Goal: Task Accomplishment & Management: Manage account settings

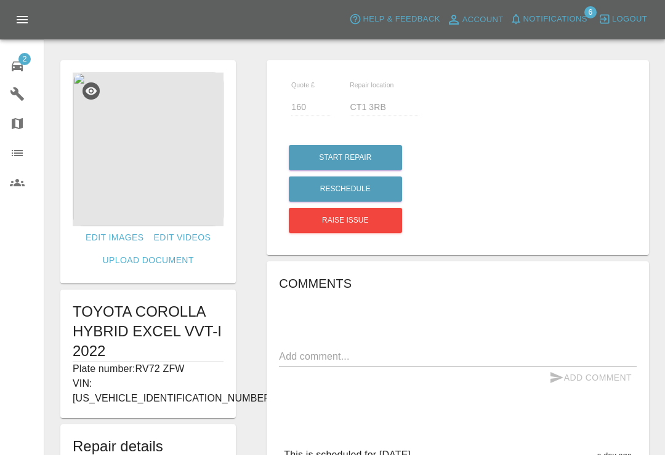
scroll to position [298, 0]
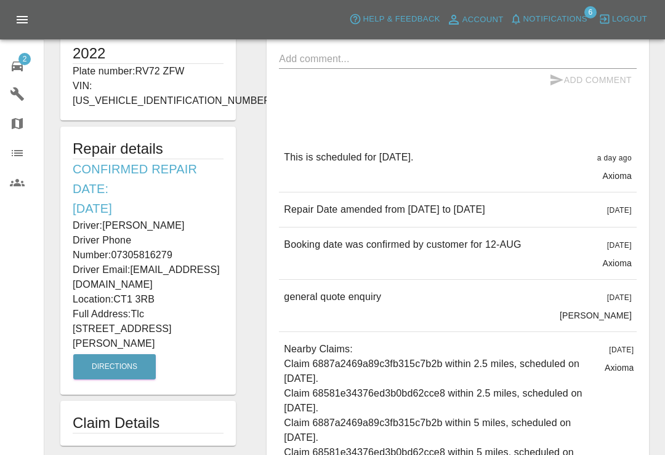
click at [35, 68] on div "2" at bounding box center [27, 65] width 34 height 18
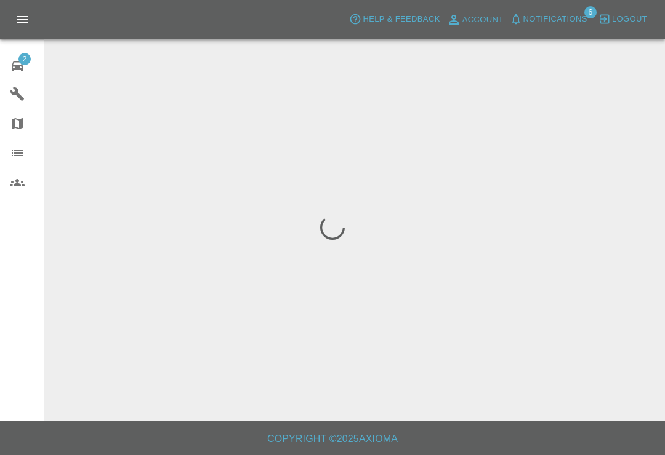
scroll to position [19, 0]
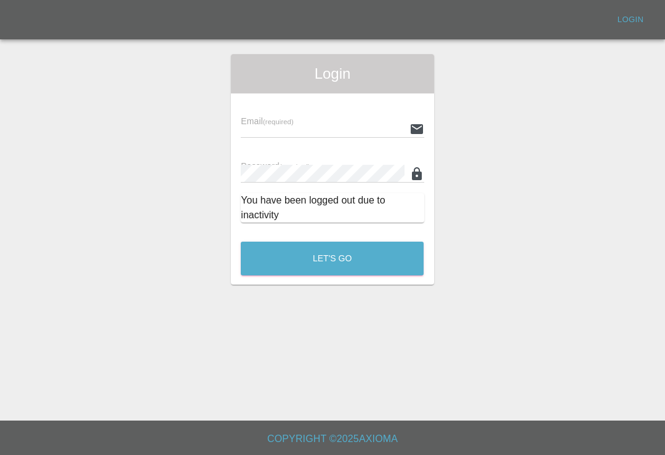
click at [348, 120] on input "text" at bounding box center [322, 129] width 163 height 18
type input "[EMAIL_ADDRESS][DOMAIN_NAME]"
click at [332, 242] on button "Let's Go" at bounding box center [332, 259] width 183 height 34
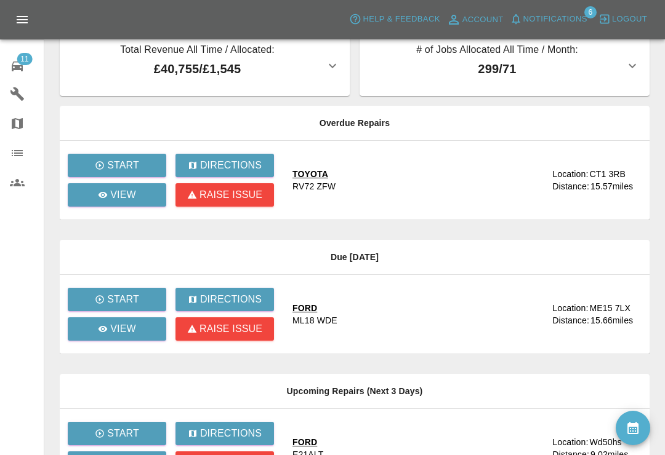
click at [519, 26] on button "Notifications" at bounding box center [548, 19] width 84 height 19
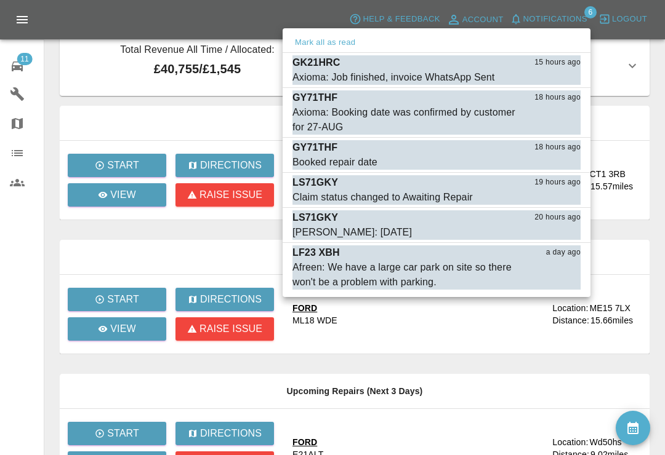
click at [23, 279] on div at bounding box center [332, 227] width 665 height 455
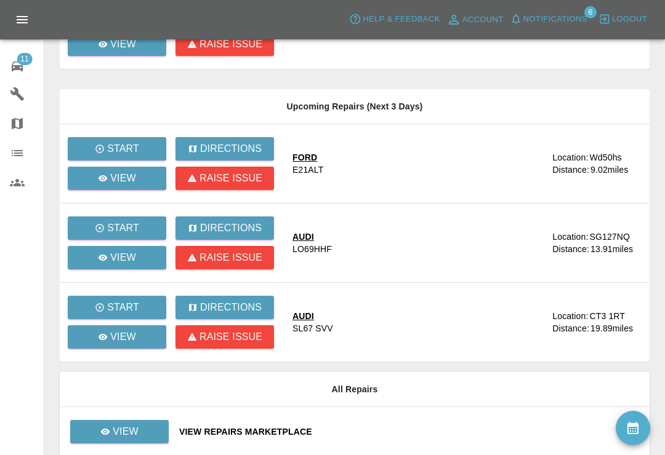
scroll to position [386, 0]
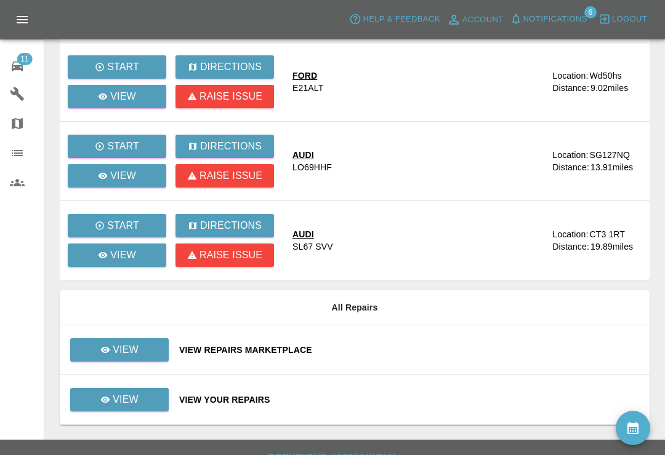
click at [406, 403] on div "View Your Repairs" at bounding box center [409, 400] width 460 height 12
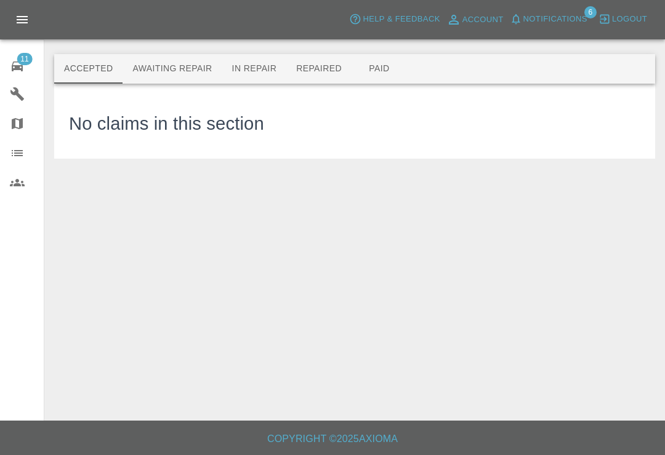
click at [193, 78] on button "Awaiting Repair" at bounding box center [171, 69] width 99 height 30
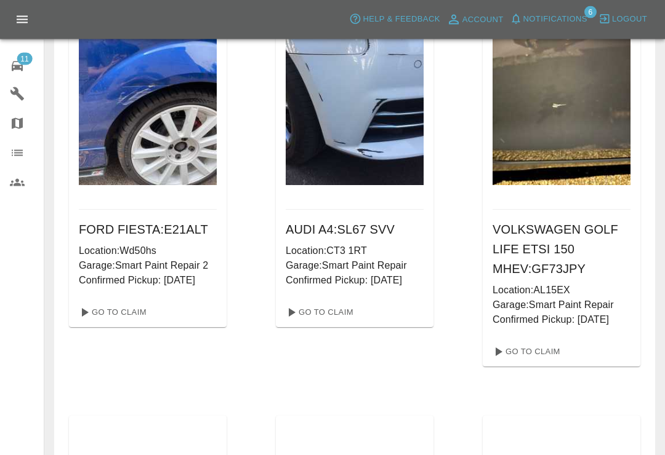
scroll to position [562, 0]
click at [324, 314] on link "Go To Claim" at bounding box center [319, 313] width 76 height 20
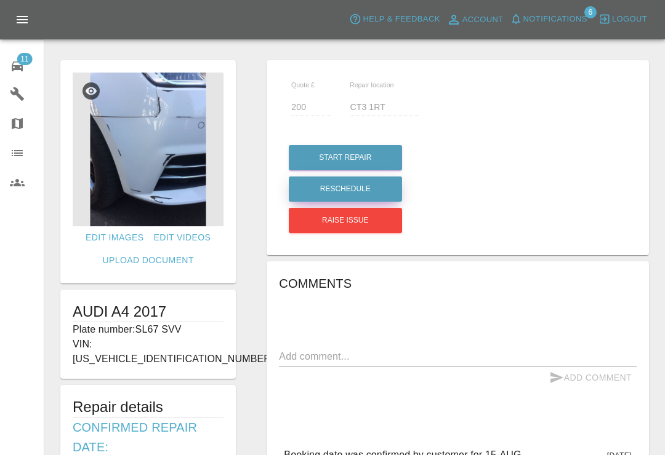
click at [372, 195] on button "Reschedule" at bounding box center [345, 189] width 113 height 25
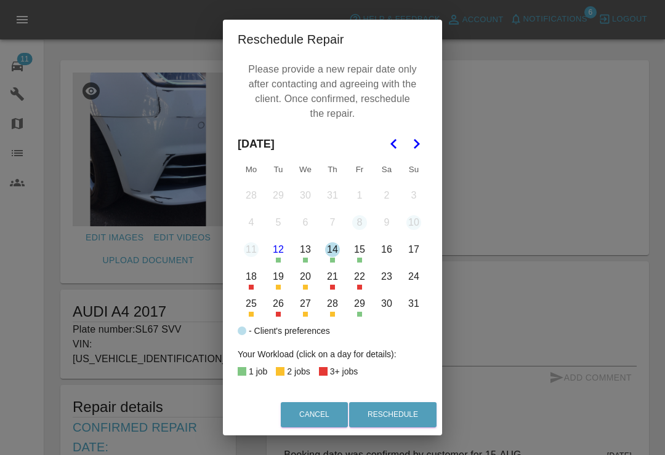
click at [415, 148] on polygon "Go to the Next Month" at bounding box center [417, 144] width 6 height 10
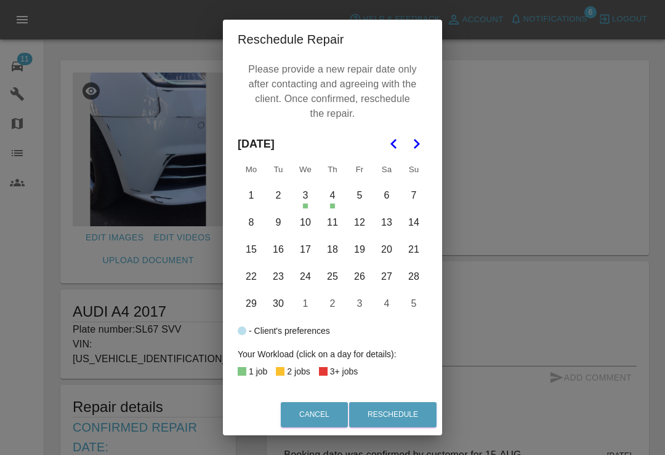
click at [258, 227] on button "8" at bounding box center [251, 223] width 26 height 26
click at [280, 231] on button "9" at bounding box center [278, 223] width 26 height 26
click at [251, 228] on button "8" at bounding box center [251, 223] width 26 height 26
click at [404, 428] on button "Reschedule" at bounding box center [392, 414] width 87 height 25
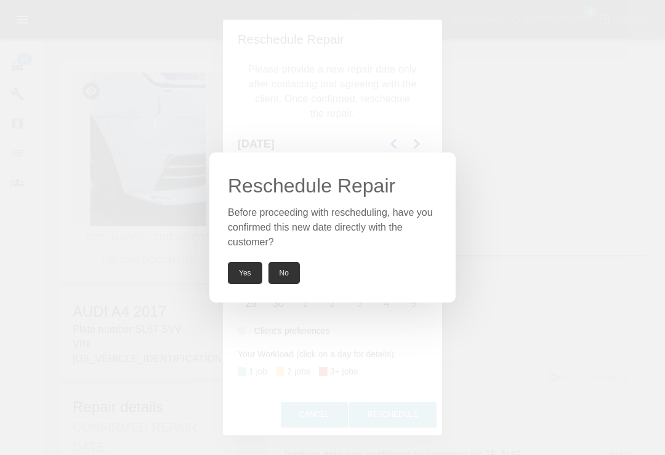
click at [242, 283] on button "Yes" at bounding box center [245, 273] width 34 height 22
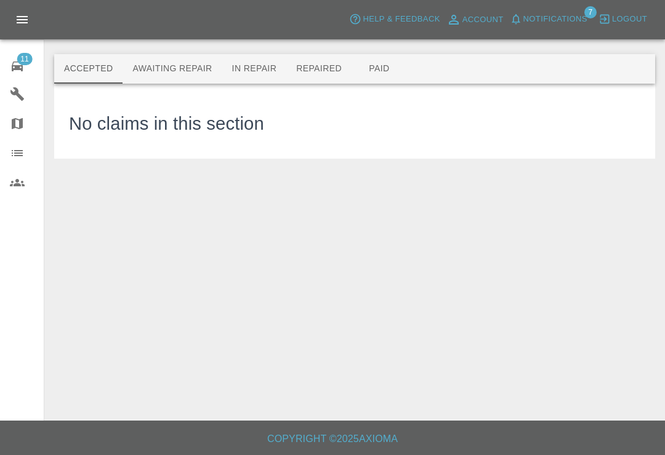
click at [202, 81] on button "Awaiting Repair" at bounding box center [171, 69] width 99 height 30
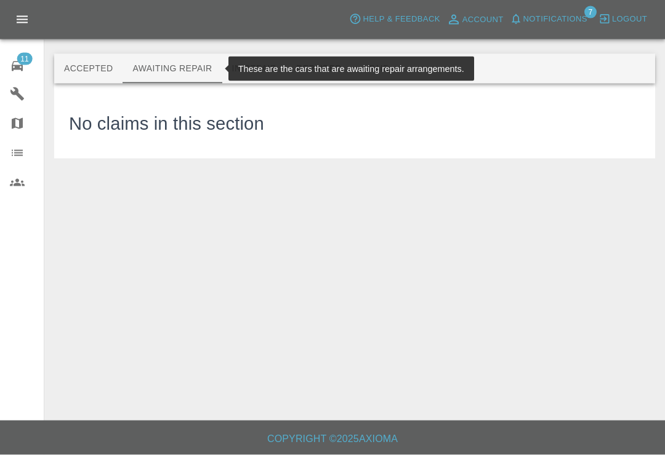
scroll to position [19, 0]
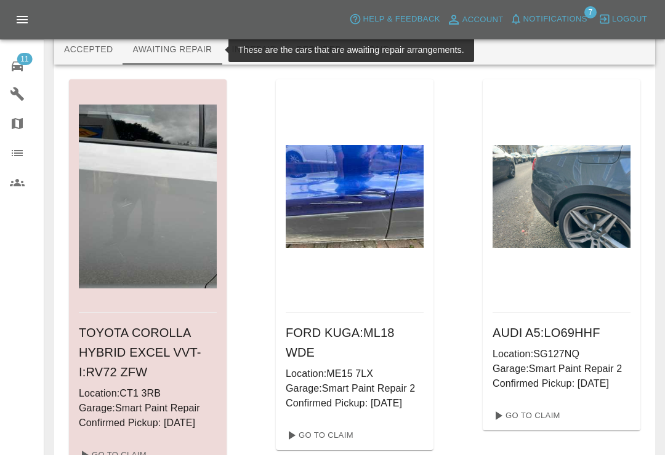
click at [522, 21] on button "Notifications" at bounding box center [548, 19] width 84 height 19
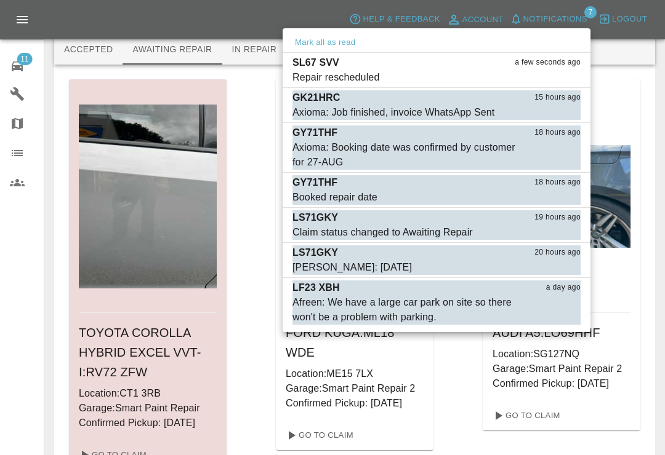
click at [337, 74] on div "Repair rescheduled" at bounding box center [335, 77] width 87 height 15
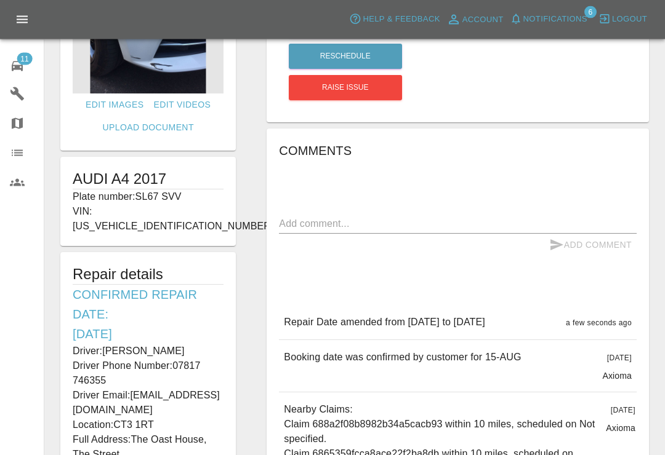
scroll to position [133, 0]
click at [32, 75] on link "11 Repair home" at bounding box center [22, 65] width 44 height 30
click at [32, 74] on link "11 Repair home" at bounding box center [22, 65] width 44 height 30
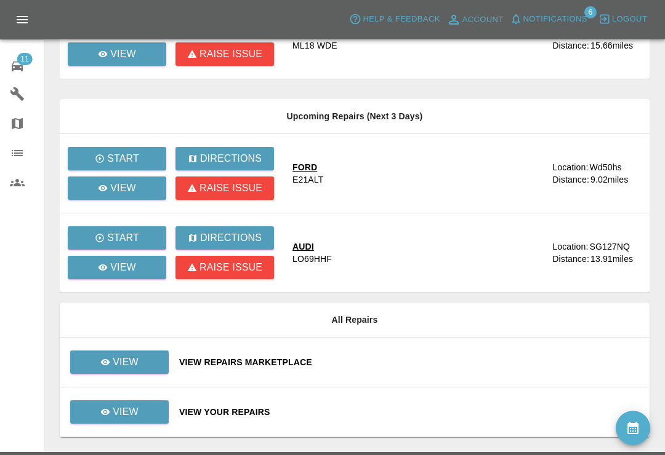
scroll to position [306, 0]
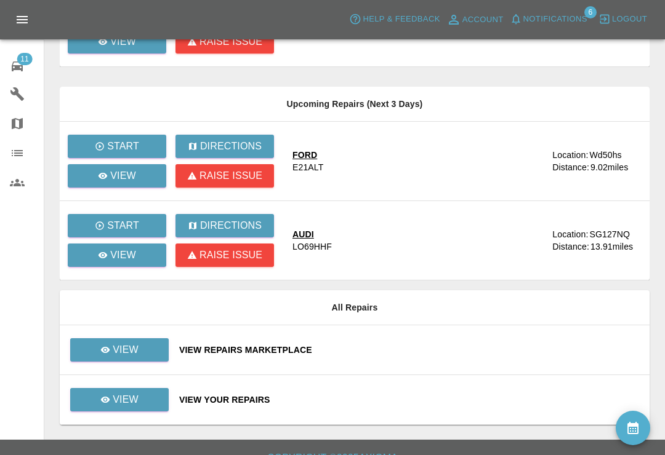
click at [380, 397] on div "View Your Repairs" at bounding box center [409, 400] width 460 height 12
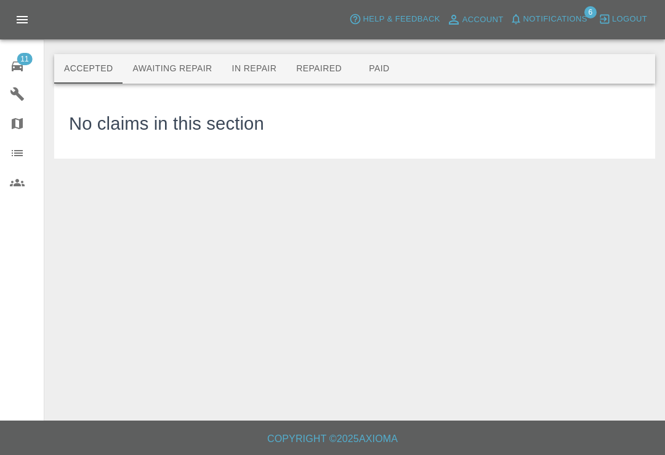
click at [191, 79] on button "Awaiting Repair" at bounding box center [171, 69] width 99 height 30
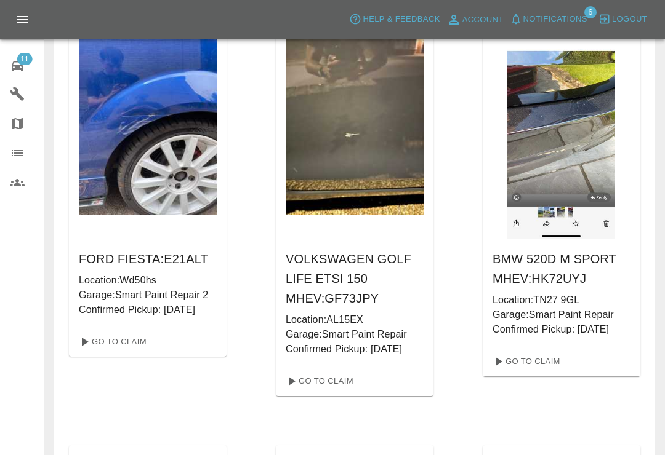
scroll to position [534, 0]
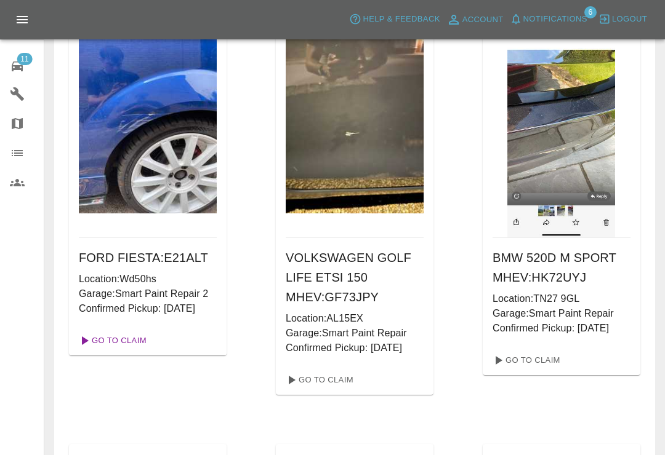
click at [127, 343] on link "Go To Claim" at bounding box center [112, 341] width 76 height 20
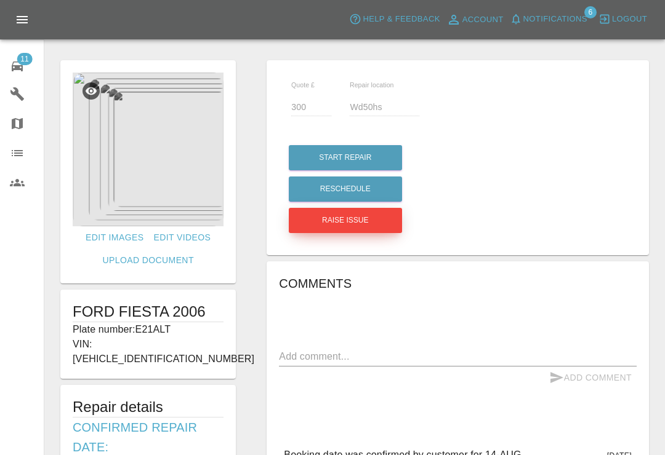
click at [370, 230] on button "Raise issue" at bounding box center [345, 220] width 113 height 25
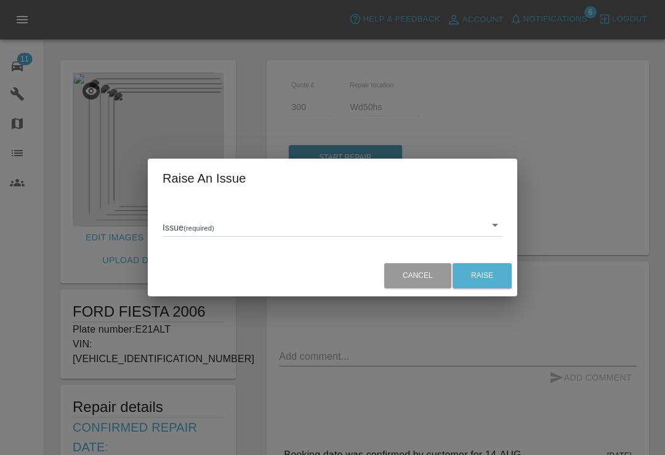
click at [499, 239] on body "Axioma Help & Feedback Account Notifications 6 Logout 11 Repair home Garages Ma…" at bounding box center [332, 453] width 665 height 907
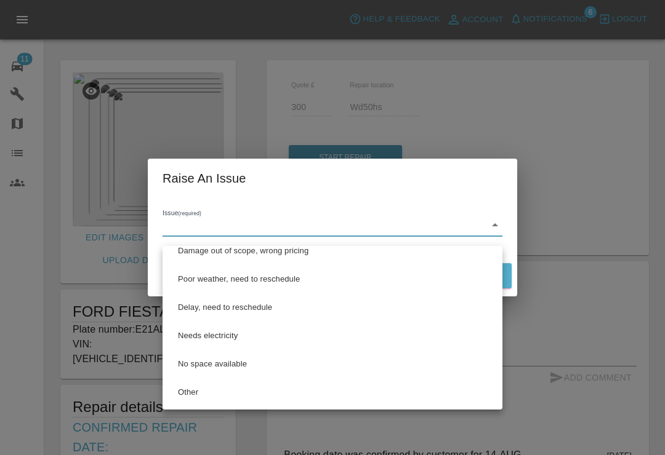
scroll to position [41, 0]
click at [212, 395] on li "Other" at bounding box center [333, 392] width 334 height 28
type input "Other"
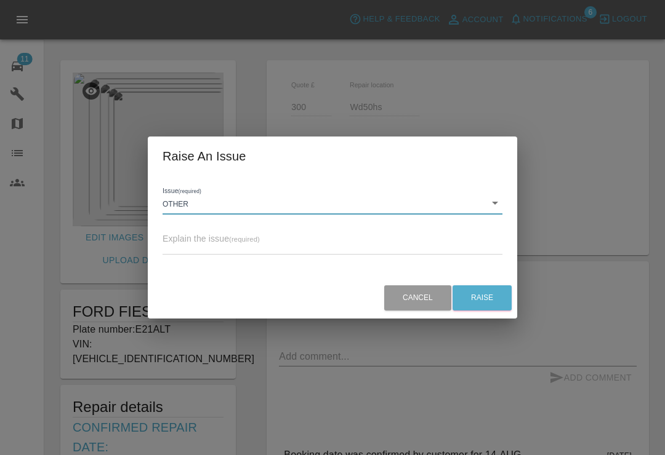
click at [346, 252] on textarea at bounding box center [332, 246] width 340 height 12
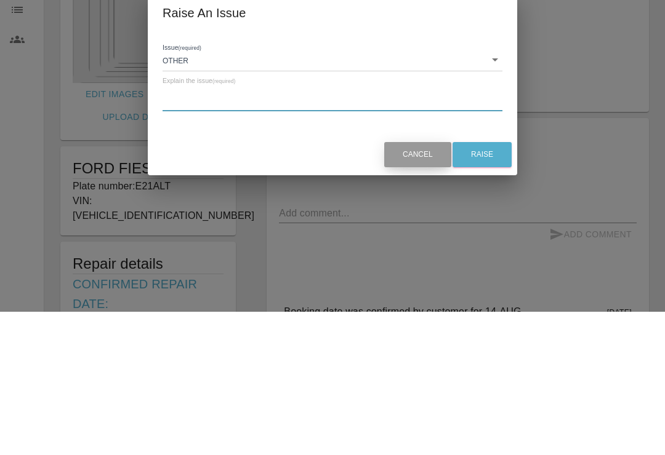
click at [422, 286] on button "Cancel" at bounding box center [417, 298] width 67 height 25
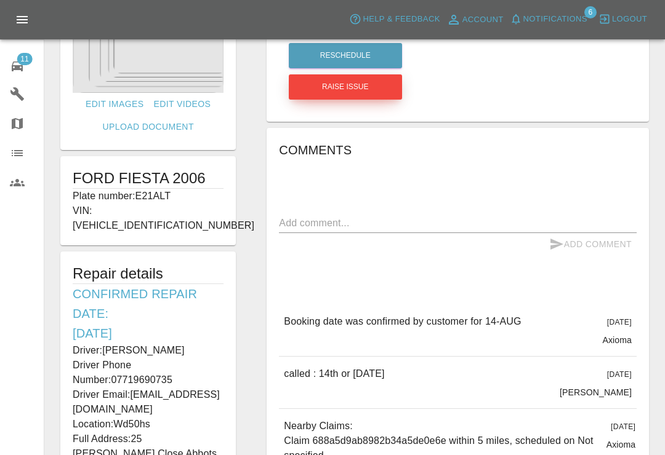
scroll to position [135, 0]
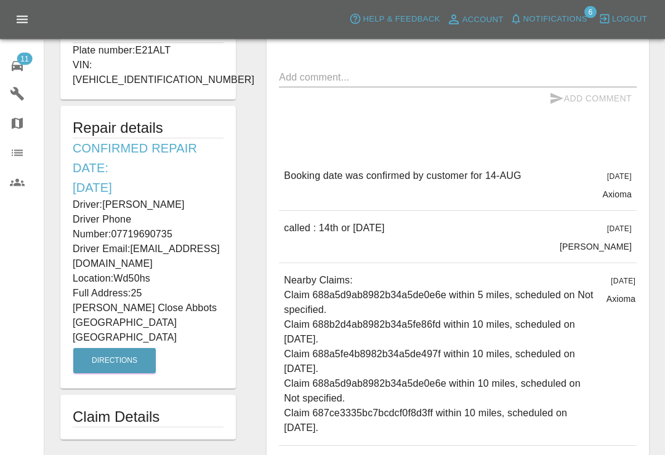
click at [184, 198] on p "Driver: [PERSON_NAME]" at bounding box center [148, 205] width 151 height 15
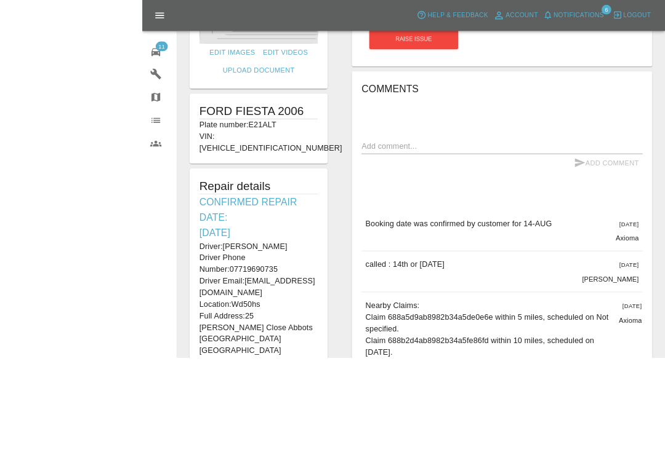
scroll to position [258, 0]
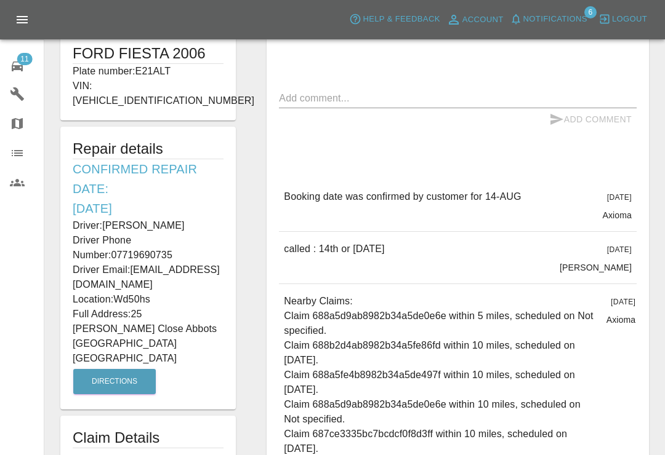
click at [26, 78] on link "11 Repair home" at bounding box center [22, 65] width 44 height 30
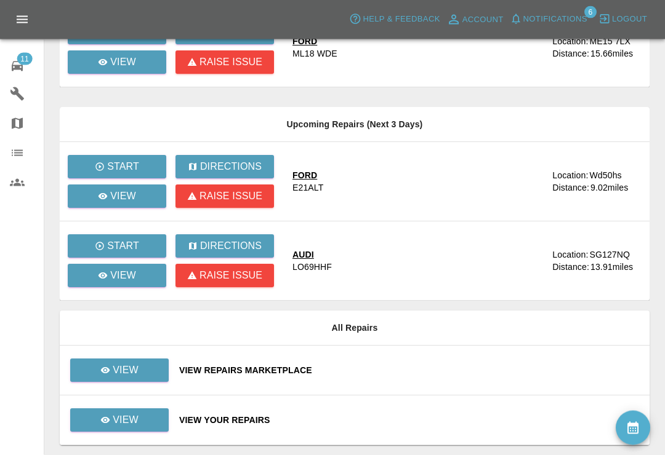
scroll to position [306, 0]
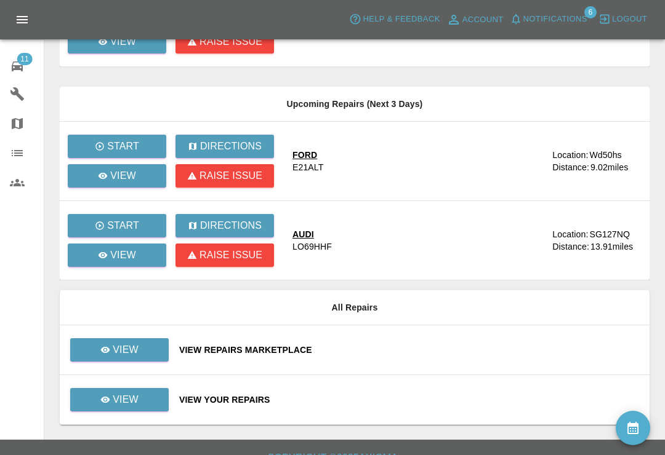
click at [385, 355] on div "View Repairs Marketplace" at bounding box center [409, 350] width 460 height 12
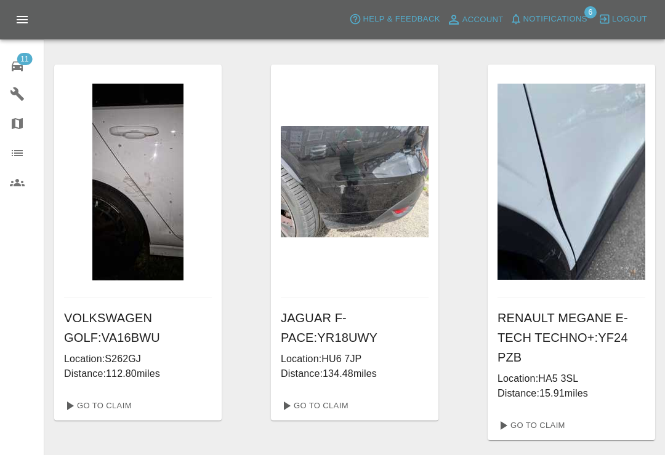
scroll to position [1241, 0]
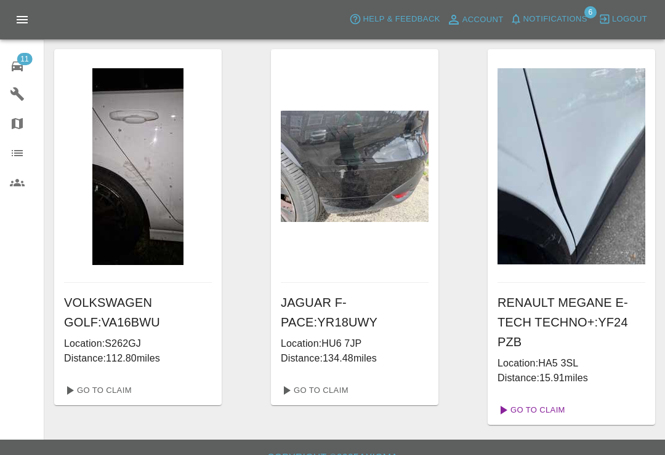
click at [541, 418] on link "Go To Claim" at bounding box center [530, 411] width 76 height 20
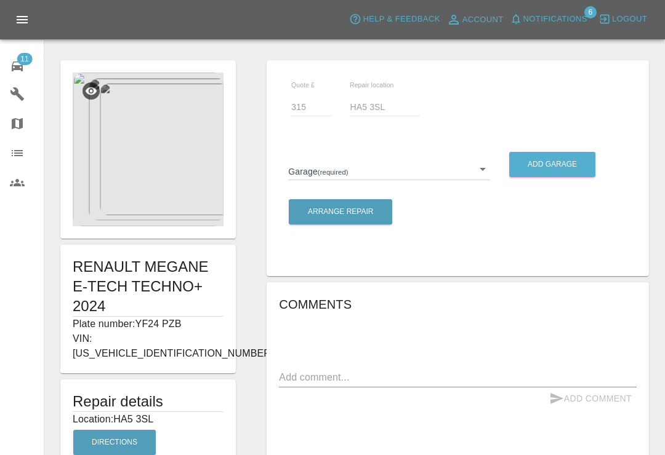
click at [170, 154] on img at bounding box center [148, 150] width 151 height 154
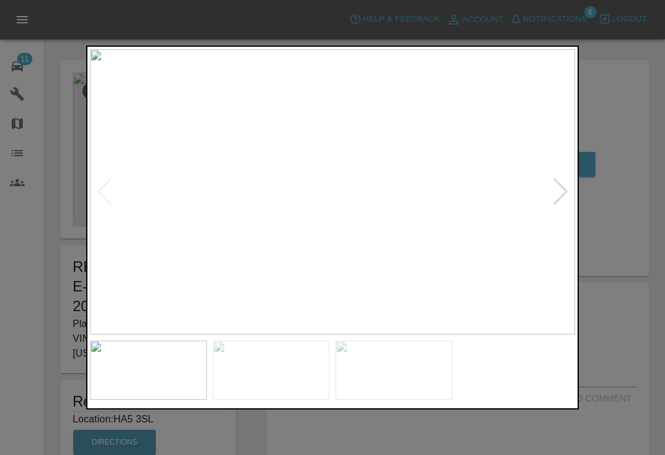
click at [558, 196] on div at bounding box center [560, 191] width 17 height 27
click at [567, 192] on div at bounding box center [560, 191] width 17 height 27
click at [562, 194] on img at bounding box center [332, 192] width 485 height 286
click at [105, 200] on div at bounding box center [104, 191] width 17 height 27
click at [105, 199] on div at bounding box center [104, 191] width 17 height 27
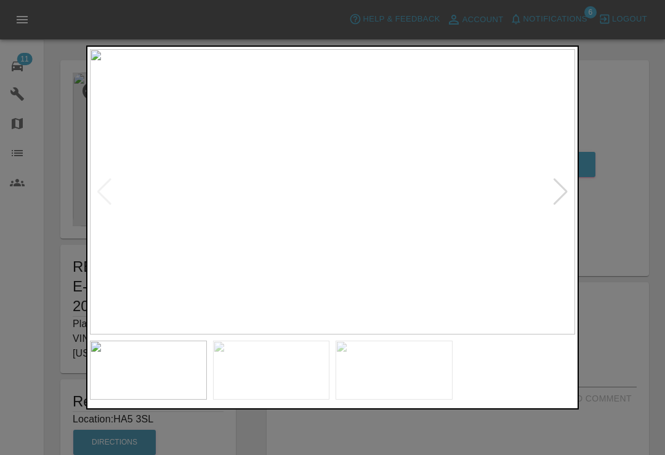
click at [618, 74] on div at bounding box center [332, 227] width 665 height 455
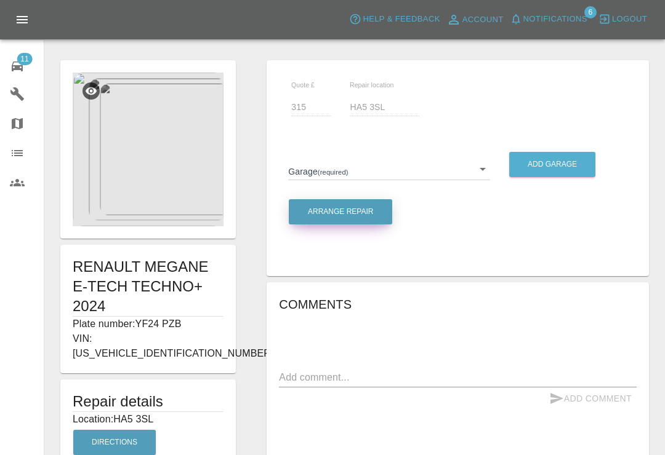
click at [376, 217] on button "Arrange Repair" at bounding box center [340, 211] width 103 height 25
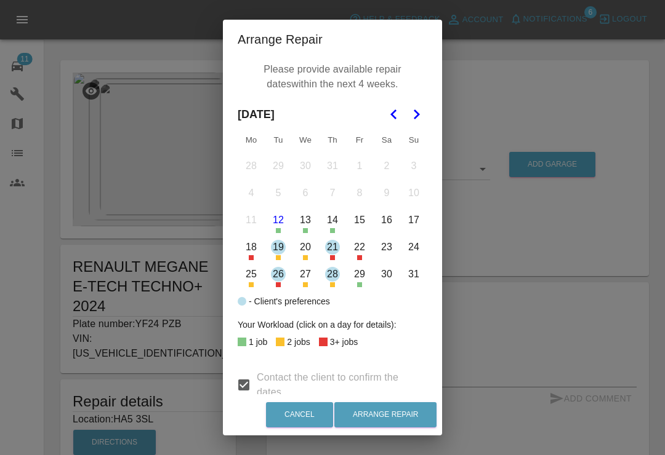
click at [491, 89] on div "Arrange Repair Please provide available repair dates within the next 4 weeks. […" at bounding box center [332, 227] width 665 height 455
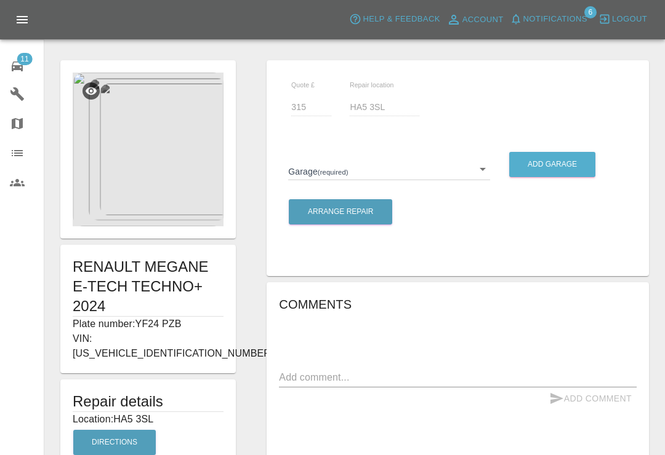
click at [487, 176] on body "Axioma Help & Feedback Account Notifications 6 Logout 11 Repair home Garages Ma…" at bounding box center [332, 389] width 665 height 779
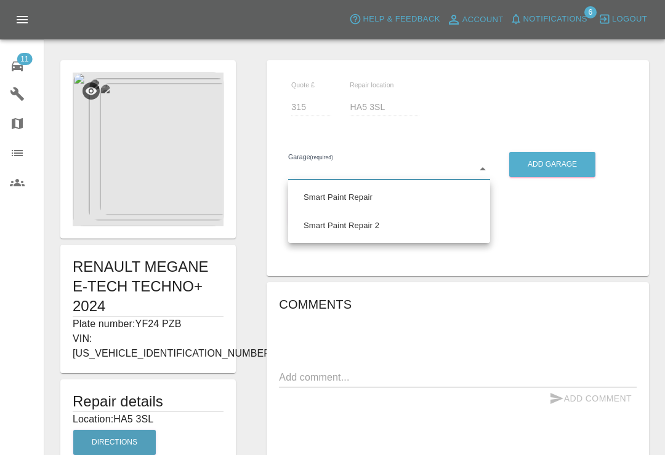
click at [364, 198] on li "Smart Paint Repair" at bounding box center [389, 197] width 196 height 28
type input "679a0979904d91245c525316"
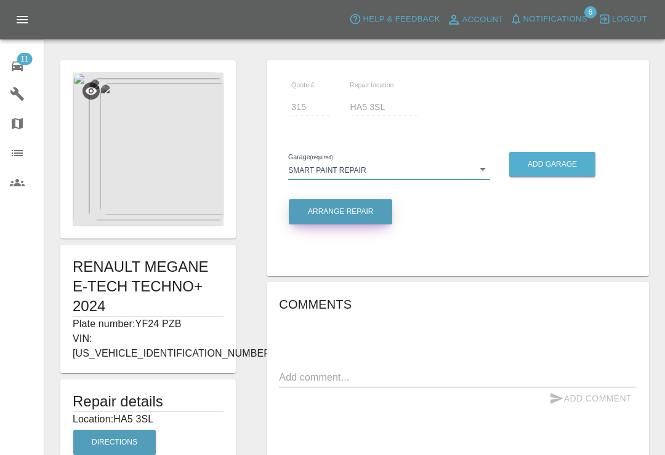
click at [377, 224] on button "Arrange Repair" at bounding box center [340, 211] width 103 height 25
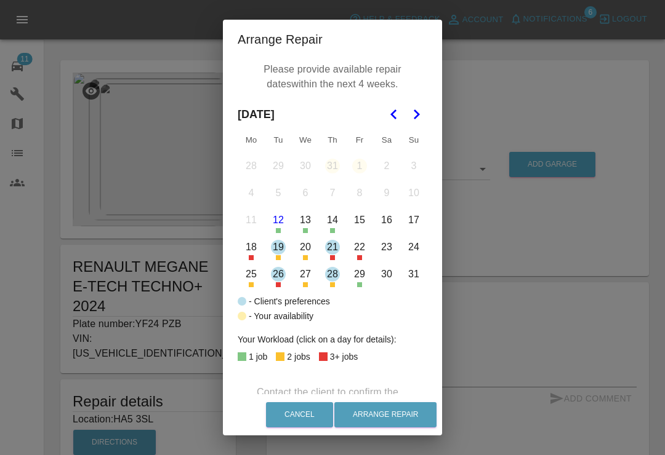
click at [418, 122] on button "Go to the Next Month" at bounding box center [416, 114] width 22 height 22
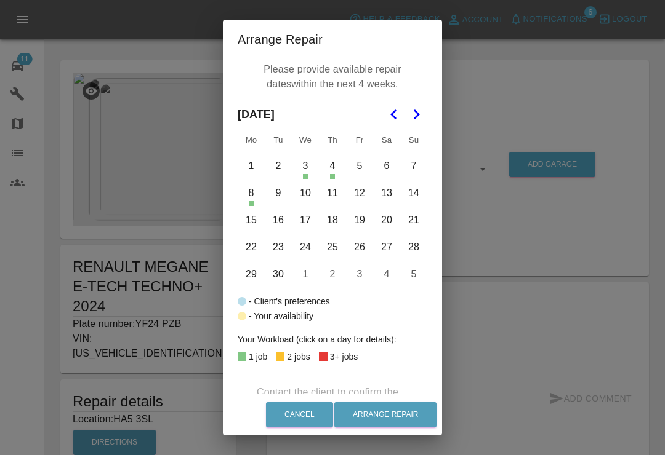
click at [363, 167] on button "5" at bounding box center [359, 166] width 26 height 26
click at [283, 196] on button "9" at bounding box center [278, 193] width 26 height 26
click at [311, 197] on button "10" at bounding box center [305, 193] width 26 height 26
click at [403, 421] on button "Arrange Repair" at bounding box center [385, 414] width 102 height 25
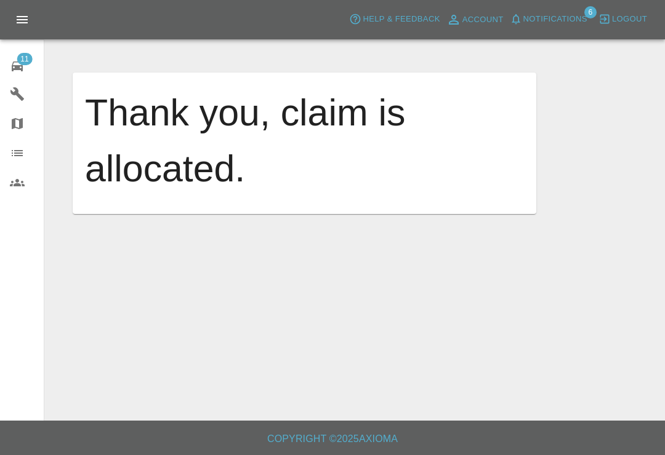
click at [28, 68] on div "11" at bounding box center [27, 65] width 34 height 18
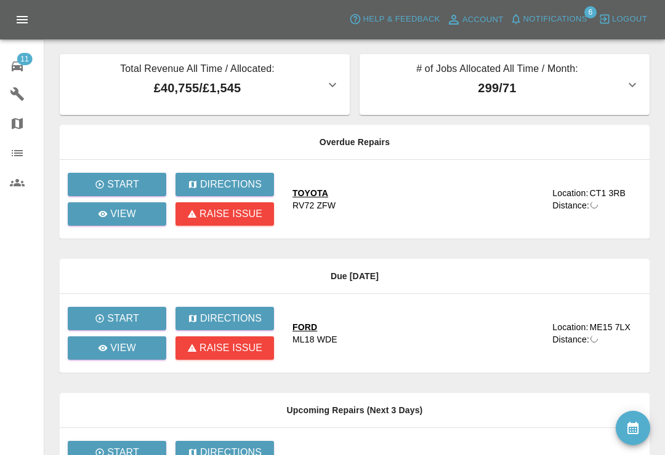
click at [26, 66] on div "11" at bounding box center [27, 65] width 34 height 18
click at [630, 423] on icon "availability" at bounding box center [632, 428] width 11 height 12
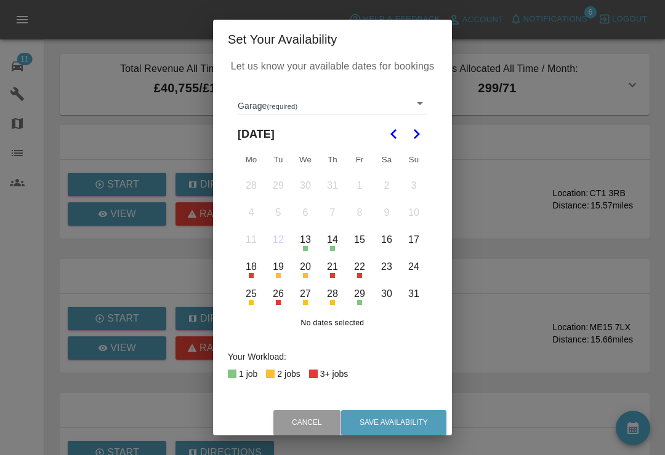
click at [421, 103] on body "Axioma Help & Feedback Account Notifications 6 Logout 11 Repair home Garages Ma…" at bounding box center [332, 390] width 665 height 781
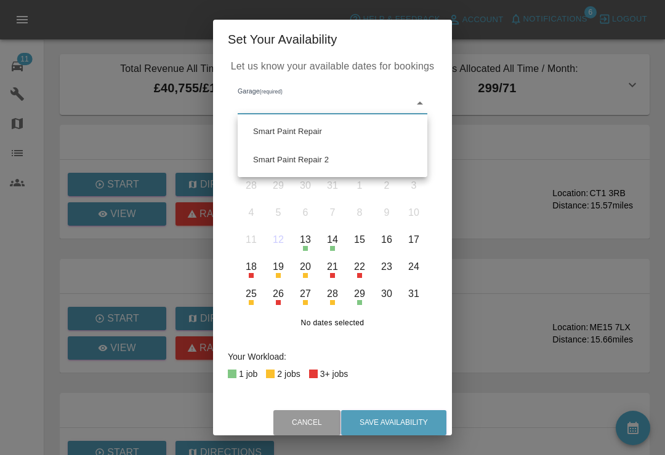
click at [325, 137] on li "Smart Paint Repair" at bounding box center [332, 132] width 183 height 28
type input "679a0979904d91245c525316"
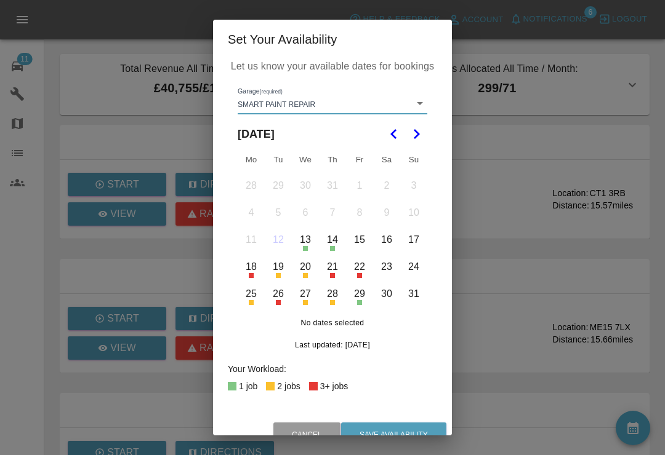
click at [415, 140] on icon "Go to the Next Month" at bounding box center [416, 134] width 15 height 15
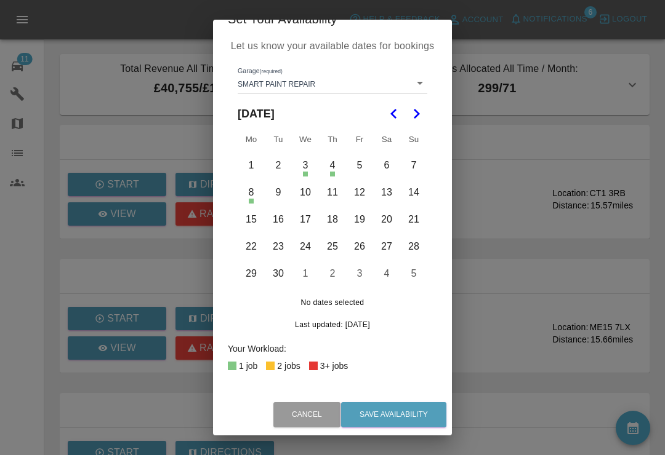
scroll to position [19, 0]
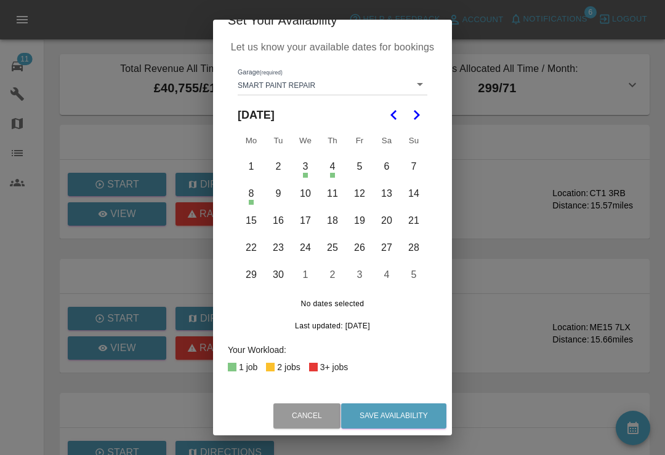
click at [397, 117] on icon "Go to the Previous Month" at bounding box center [393, 115] width 15 height 15
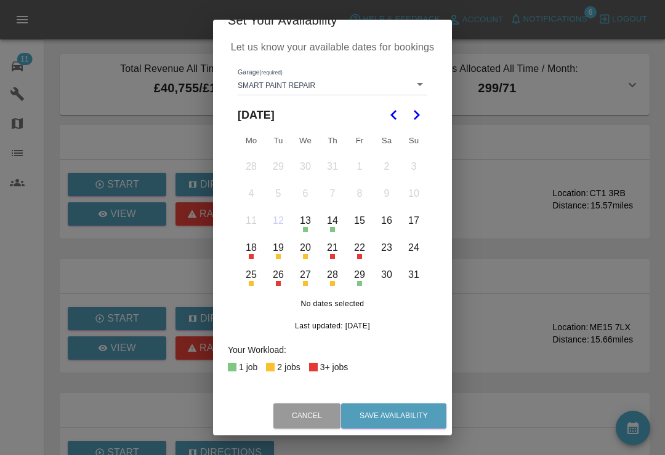
click at [310, 227] on button "13" at bounding box center [305, 221] width 26 height 26
click at [312, 226] on button "13" at bounding box center [305, 221] width 26 height 26
click at [315, 412] on button "Cancel" at bounding box center [306, 416] width 67 height 25
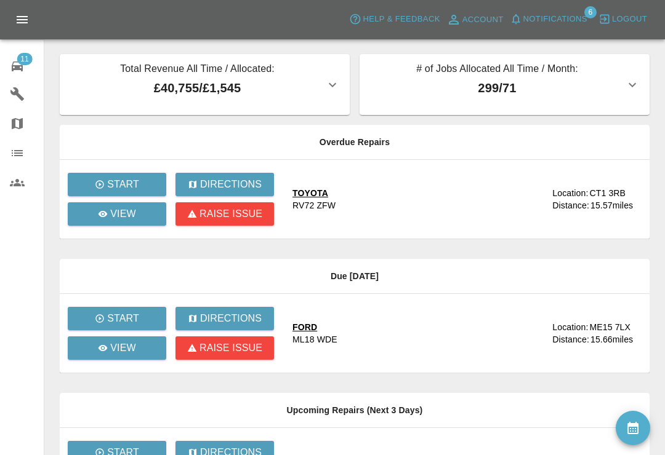
click at [633, 424] on icon "availability" at bounding box center [632, 428] width 11 height 12
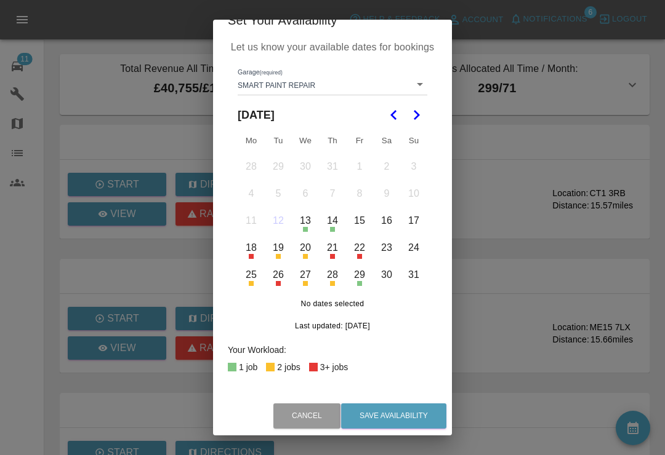
click at [359, 249] on button "22" at bounding box center [359, 248] width 26 height 26
click at [366, 251] on button "22" at bounding box center [359, 248] width 26 height 26
click at [644, 86] on div "Set Your Availability Let us know your available dates for bookings Garage (req…" at bounding box center [332, 227] width 665 height 455
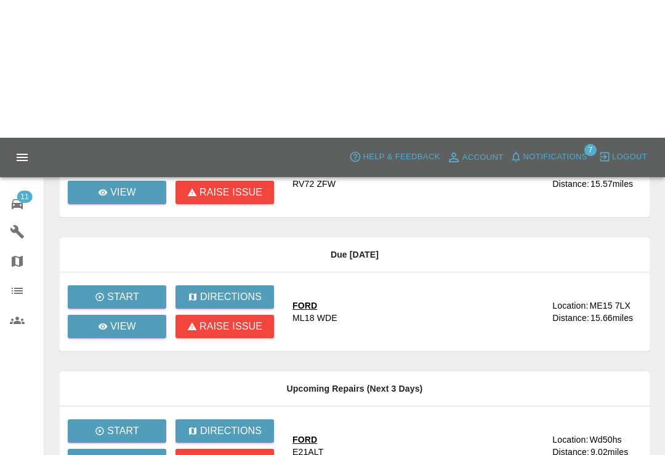
scroll to position [0, 0]
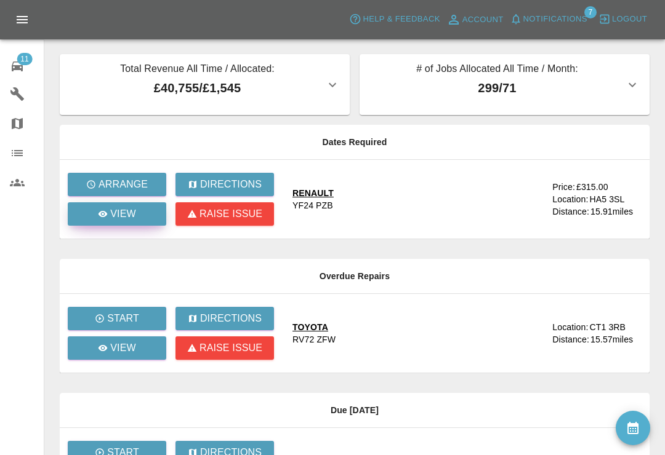
click at [125, 221] on p "View" at bounding box center [123, 214] width 26 height 15
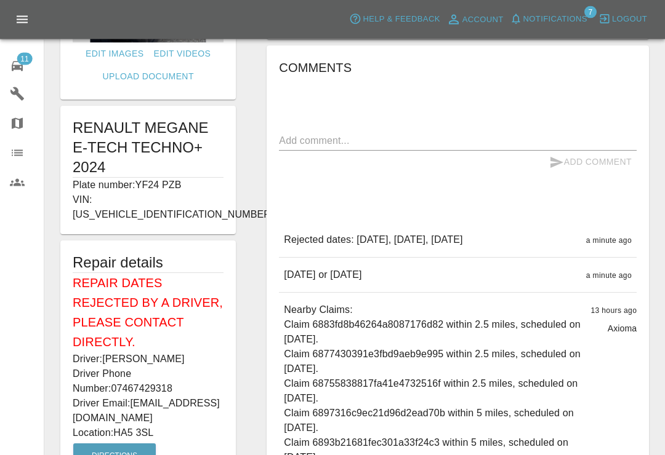
scroll to position [184, 0]
click at [425, 143] on textarea at bounding box center [458, 141] width 358 height 14
click at [495, 121] on div "Comments x Add Comment Rejected dates: September 5th 2025, September 9th 2025, …" at bounding box center [458, 301] width 358 height 487
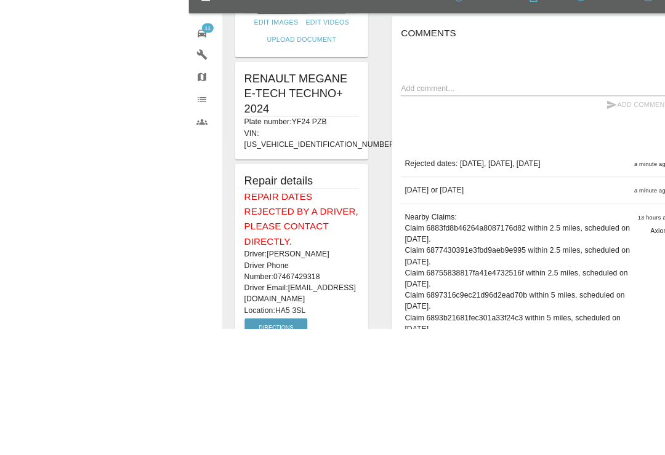
scroll to position [337, 0]
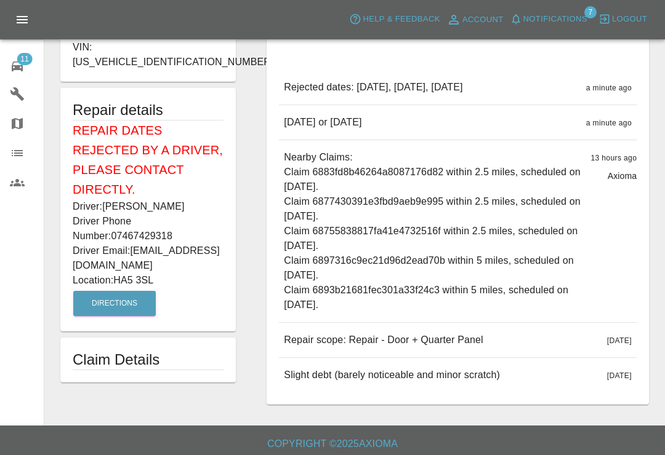
click at [32, 73] on div "11" at bounding box center [27, 65] width 34 height 18
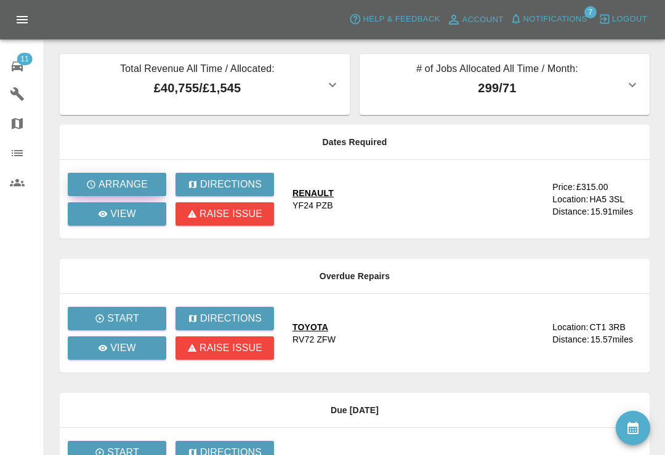
click at [143, 194] on button "Arrange" at bounding box center [117, 184] width 98 height 23
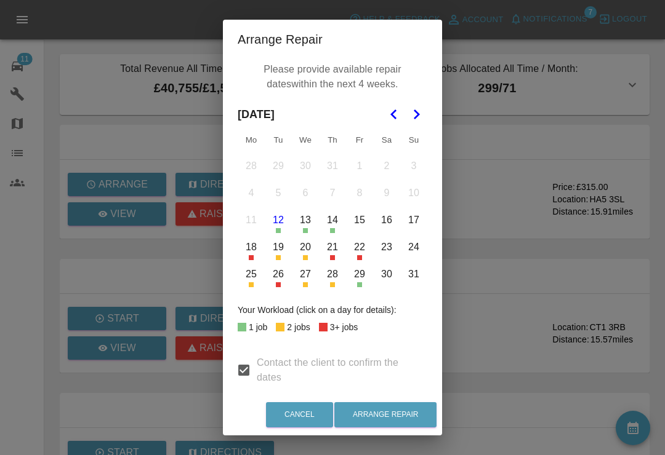
click at [282, 251] on button "19" at bounding box center [278, 247] width 26 height 26
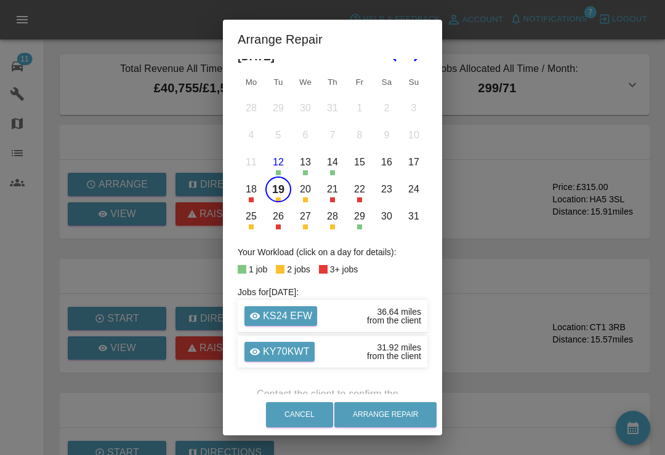
click at [284, 192] on button "19" at bounding box center [278, 190] width 26 height 26
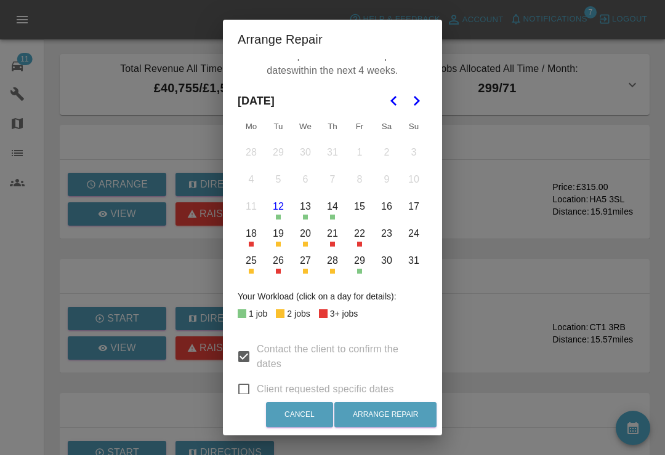
click at [311, 240] on button "20" at bounding box center [305, 234] width 26 height 26
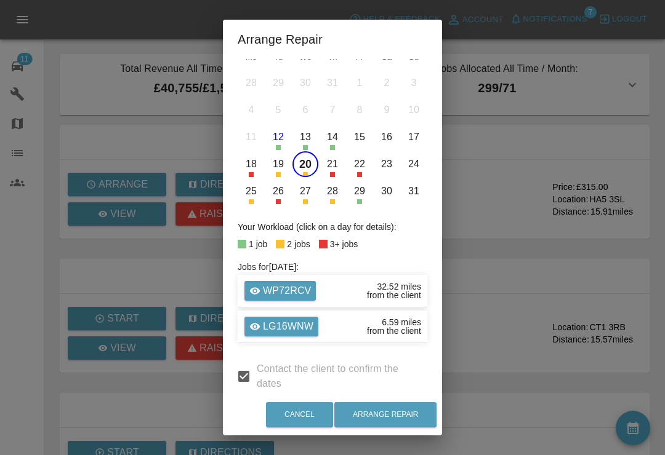
click at [313, 171] on button "20" at bounding box center [305, 164] width 26 height 26
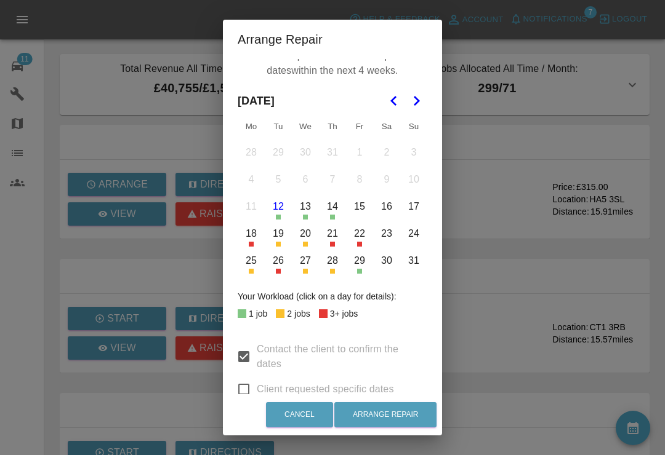
click at [302, 241] on button "20" at bounding box center [305, 234] width 26 height 26
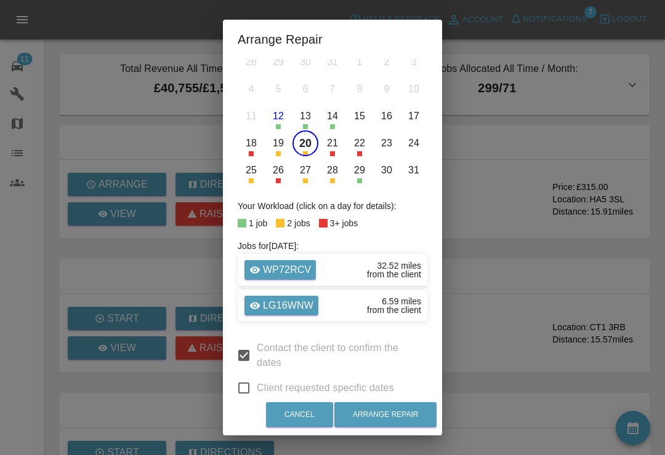
scroll to position [103, 0]
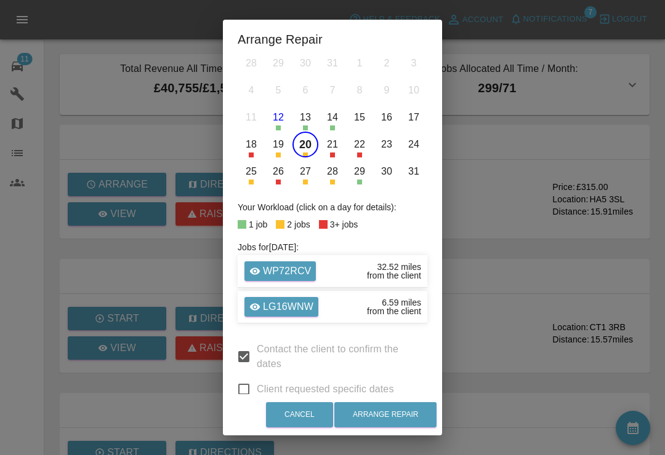
click at [308, 151] on button "20" at bounding box center [305, 145] width 26 height 26
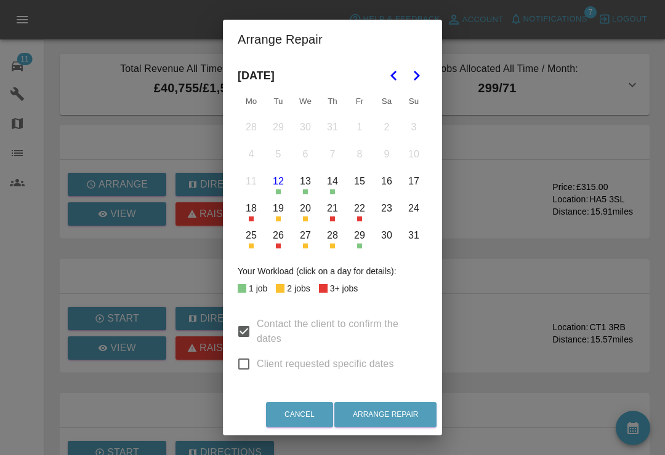
scroll to position [14, 0]
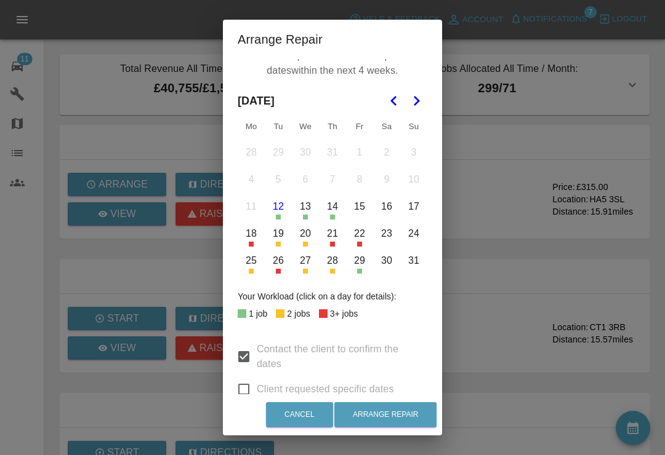
click at [338, 263] on button "28" at bounding box center [332, 261] width 26 height 26
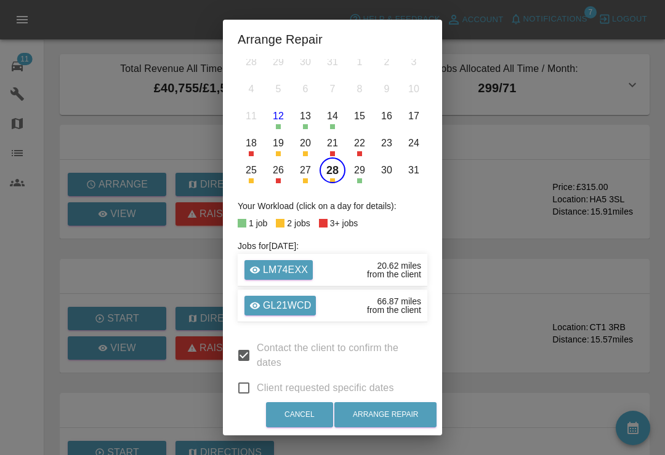
scroll to position [103, 0]
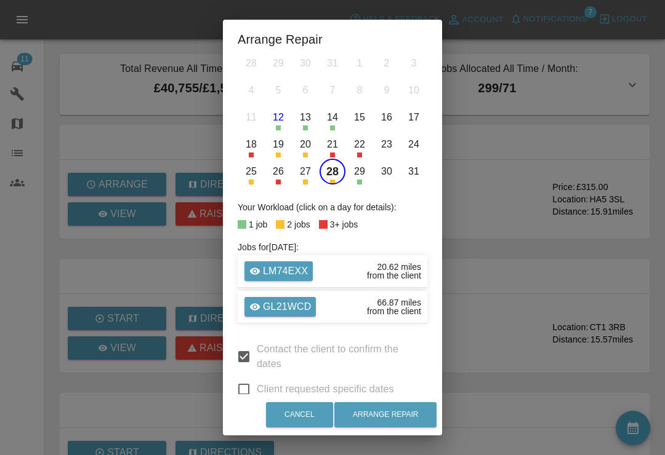
click at [400, 263] on div "20.62 miles" at bounding box center [399, 267] width 44 height 9
click at [290, 267] on p "LM74EXX" at bounding box center [285, 271] width 45 height 15
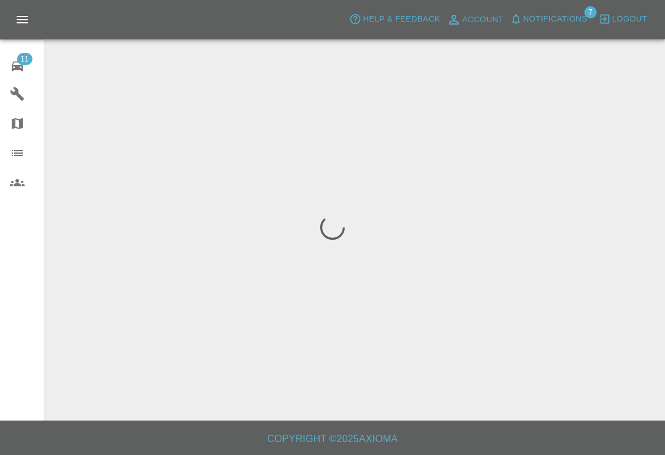
scroll to position [19, 0]
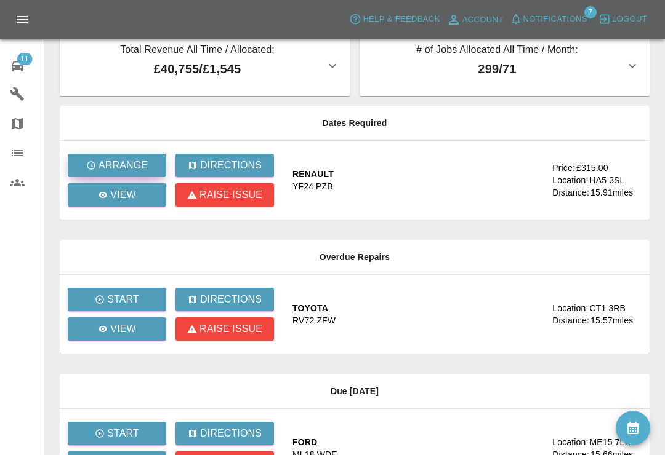
click at [134, 169] on p "Arrange" at bounding box center [122, 165] width 49 height 15
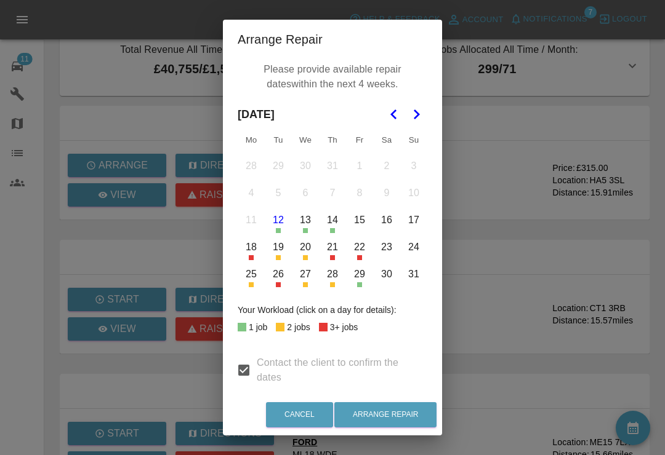
click at [276, 259] on button "19" at bounding box center [278, 247] width 26 height 26
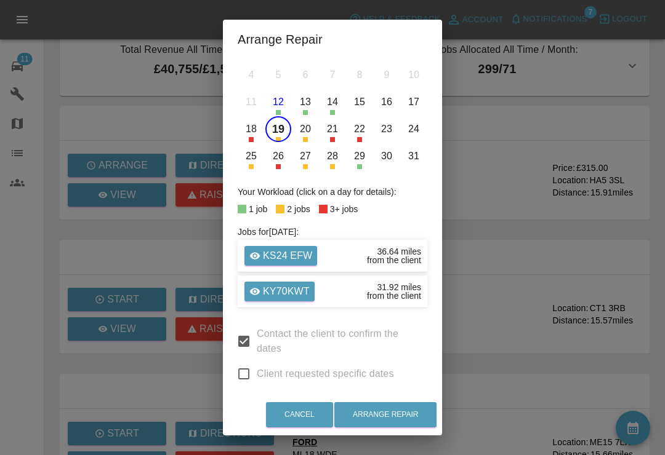
scroll to position [119, 0]
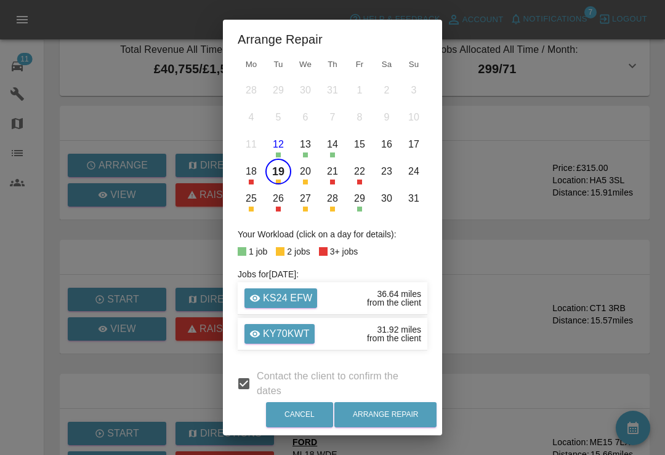
click at [285, 182] on button "19" at bounding box center [278, 172] width 26 height 26
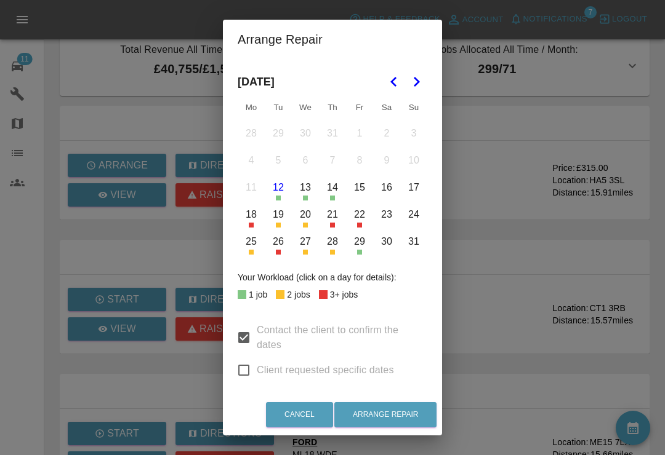
click at [358, 253] on button "29" at bounding box center [359, 242] width 26 height 26
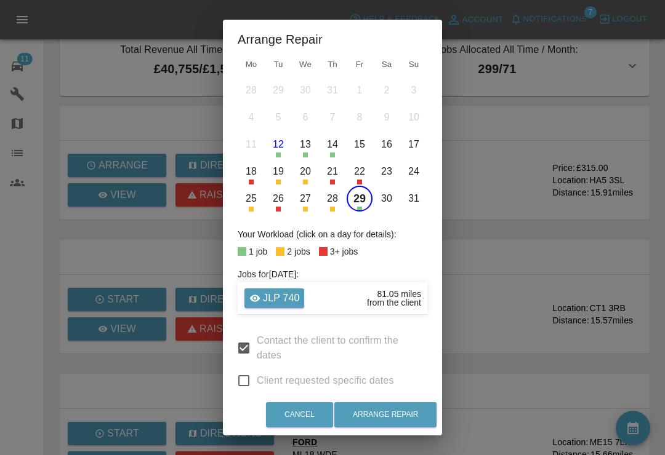
scroll to position [76, 0]
click at [464, 92] on div "Arrange Repair Please provide available repair dates within the next 4 weeks. A…" at bounding box center [332, 227] width 665 height 455
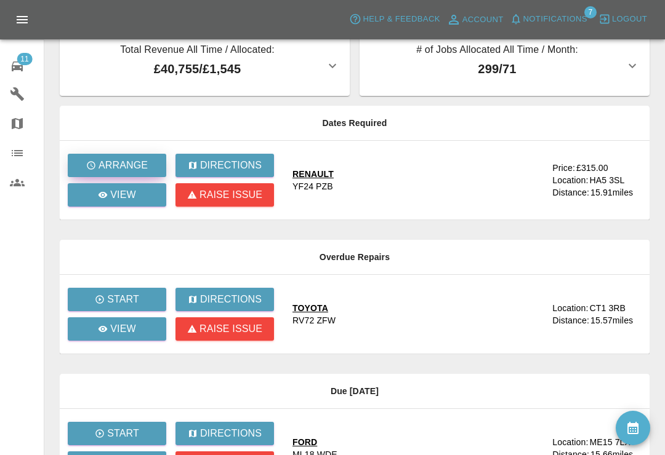
scroll to position [0, 0]
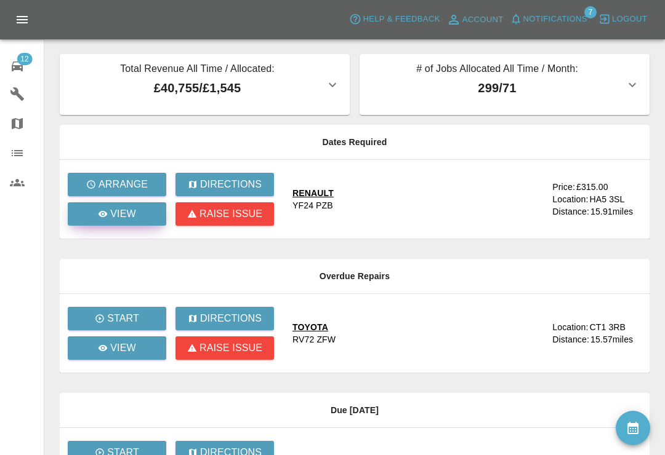
click at [118, 223] on link "View" at bounding box center [117, 213] width 98 height 23
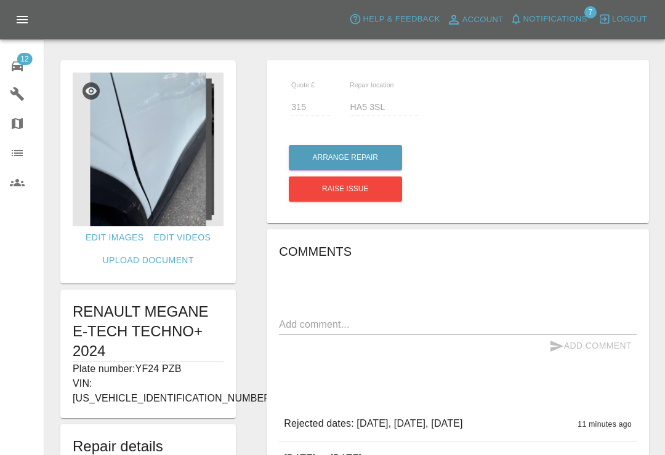
click at [456, 319] on textarea at bounding box center [458, 325] width 358 height 14
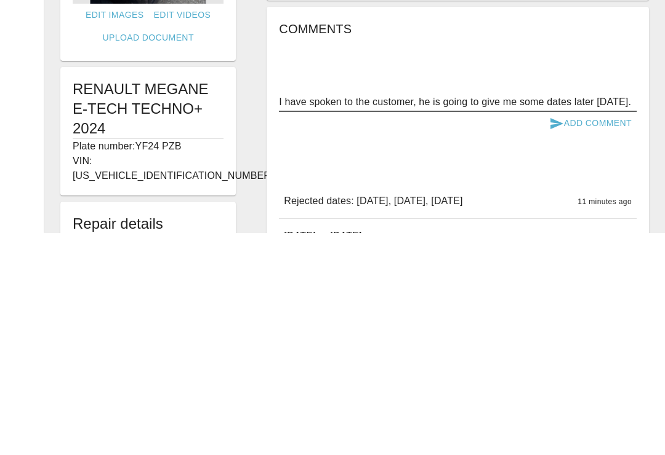
type textarea "I have spoken to the customer, he is going to give me some dates later today."
click at [591, 335] on button "Add Comment" at bounding box center [590, 346] width 92 height 23
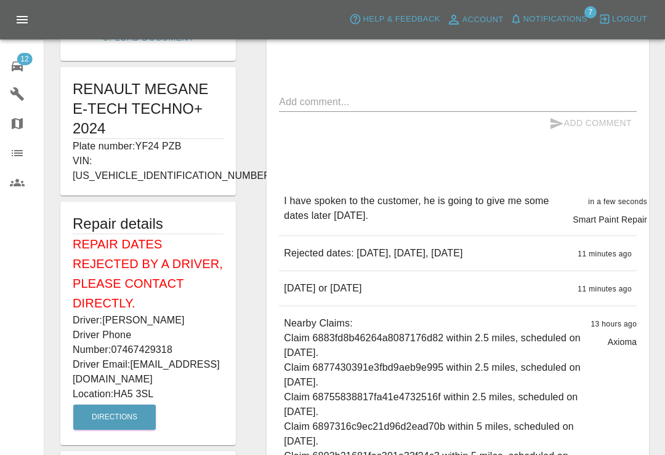
click at [28, 74] on link "12 Repair home" at bounding box center [22, 65] width 44 height 30
click at [27, 74] on link "12 Repair home" at bounding box center [22, 65] width 44 height 30
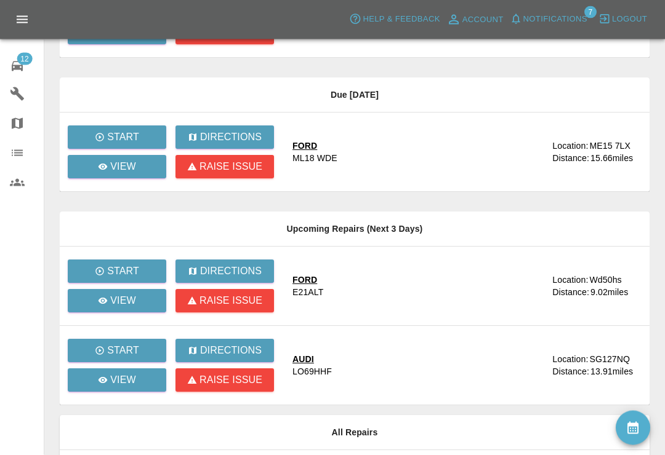
scroll to position [441, 0]
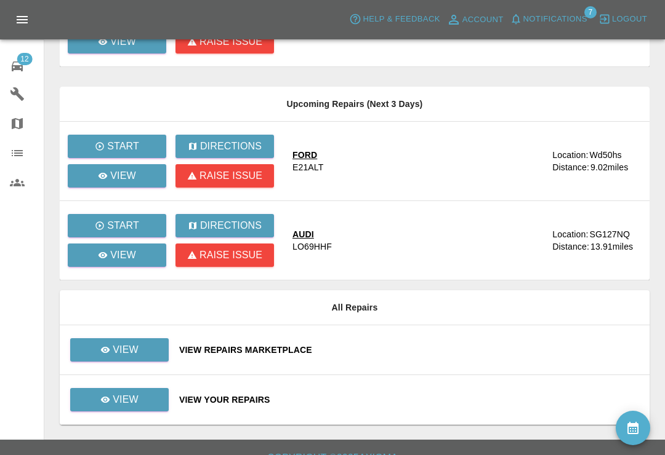
click at [392, 348] on div "View Repairs Marketplace" at bounding box center [409, 350] width 460 height 12
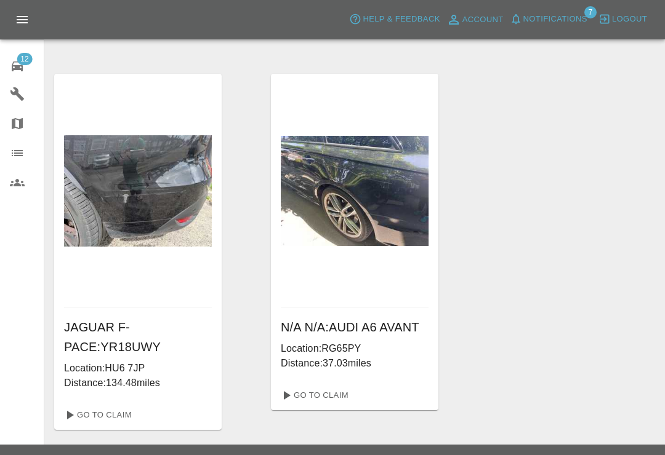
scroll to position [1221, 0]
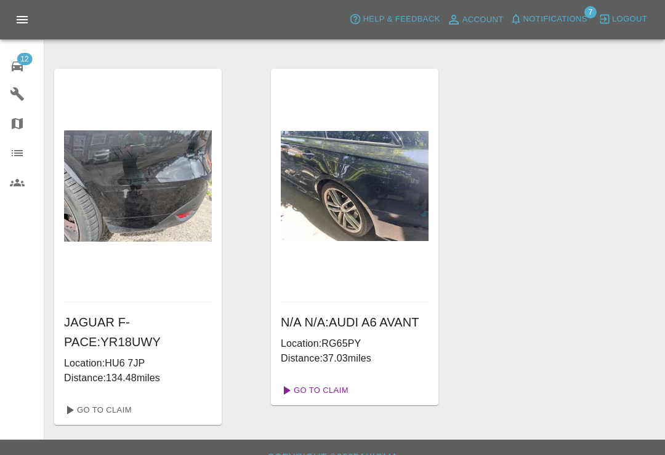
click at [335, 394] on link "Go To Claim" at bounding box center [314, 391] width 76 height 20
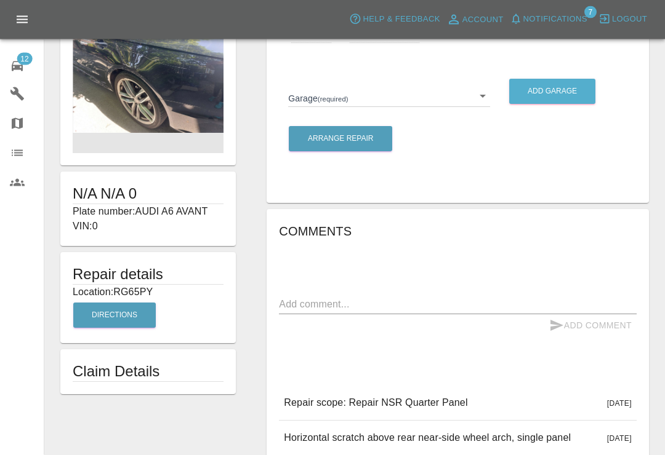
scroll to position [74, 0]
